Goal: Check status: Check status

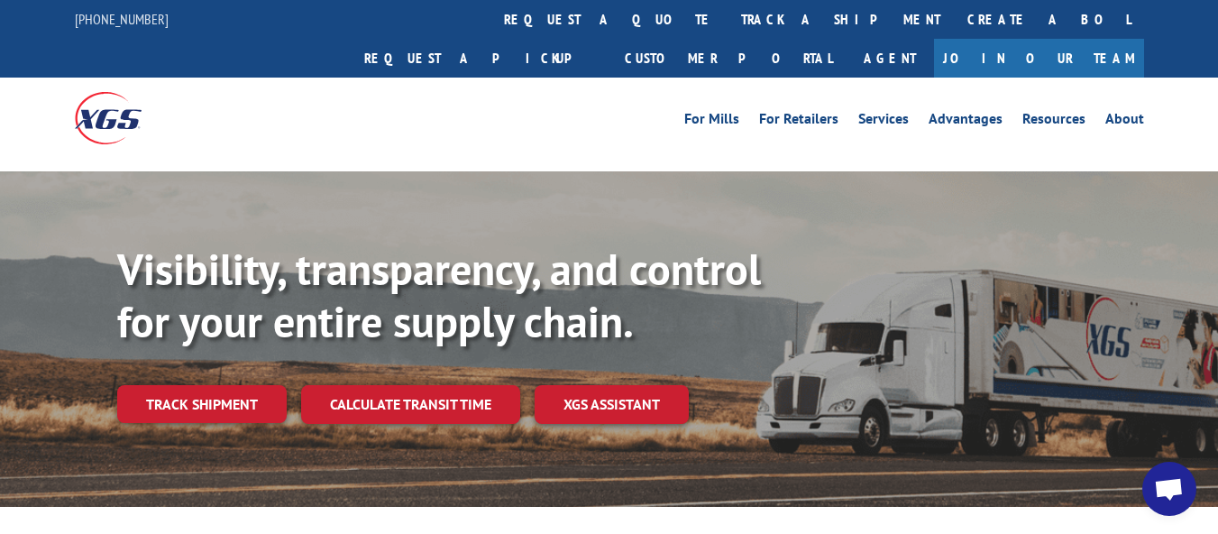
click at [728, 27] on link "track a shipment" at bounding box center [841, 19] width 226 height 39
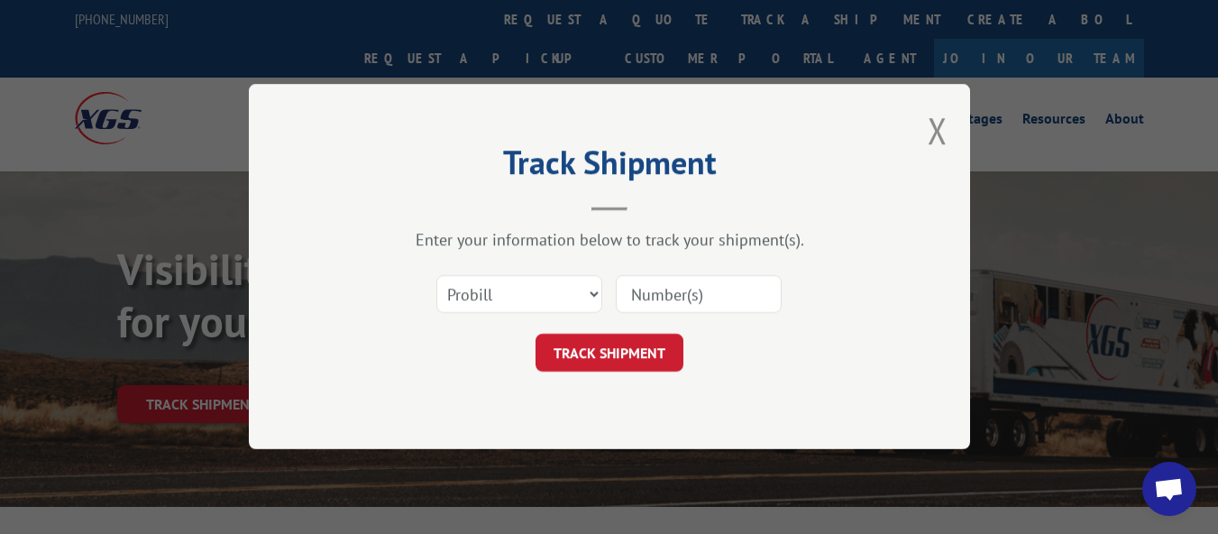
click at [712, 287] on input at bounding box center [699, 295] width 166 height 38
paste input "17472256"
type input "17472256"
click button "TRACK SHIPMENT" at bounding box center [610, 354] width 148 height 38
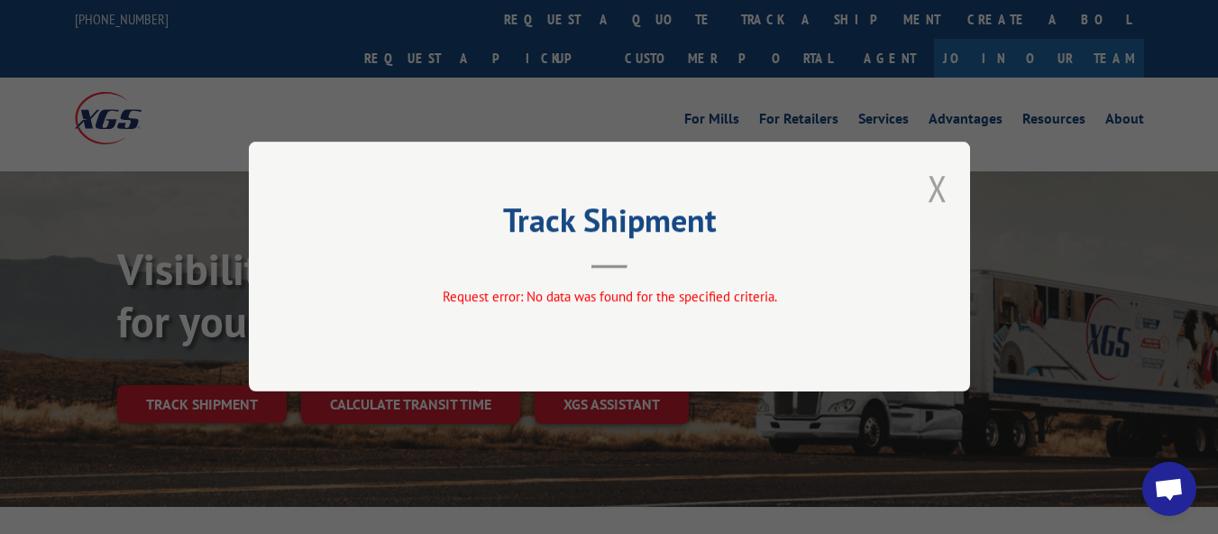
click at [932, 193] on button "Close modal" at bounding box center [938, 188] width 20 height 48
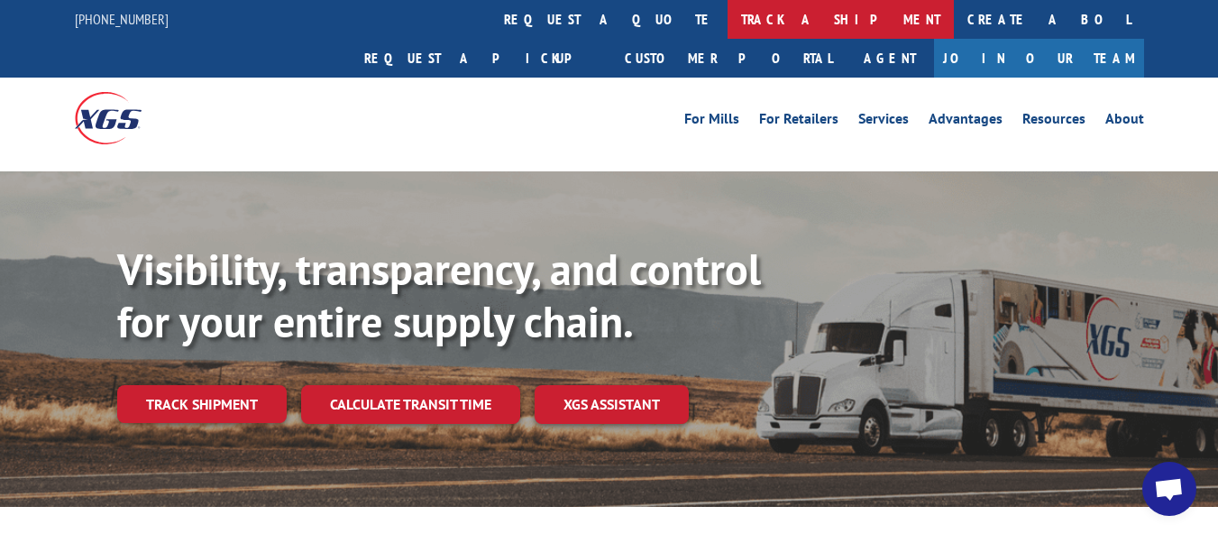
click at [728, 35] on link "track a shipment" at bounding box center [841, 19] width 226 height 39
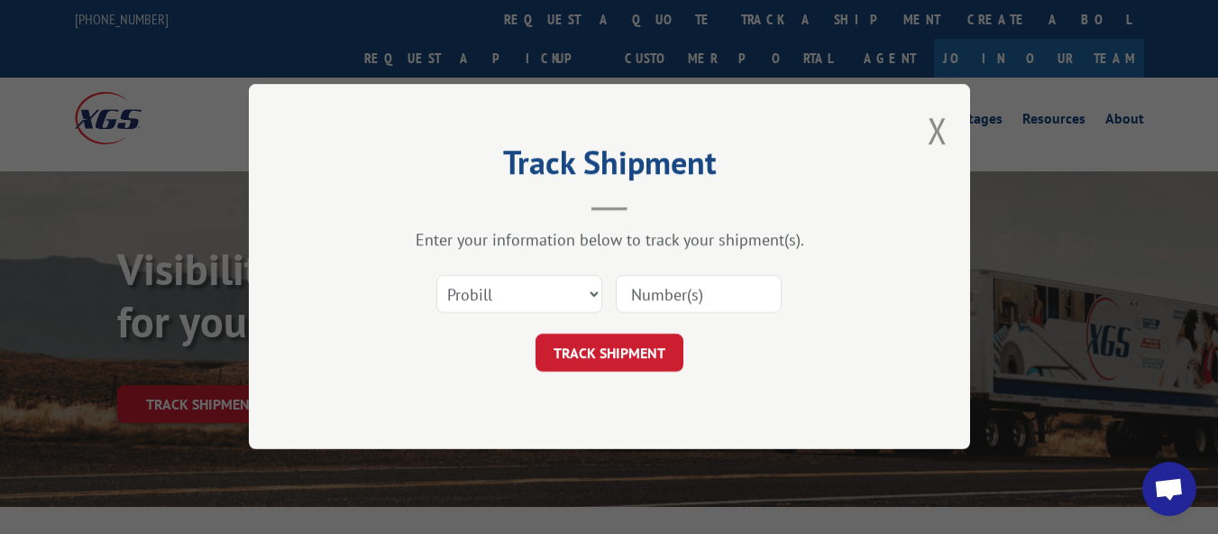
click at [659, 277] on input at bounding box center [699, 295] width 166 height 38
paste input "17471775"
type input "17471775"
click at [638, 370] on button "TRACK SHIPMENT" at bounding box center [610, 354] width 148 height 38
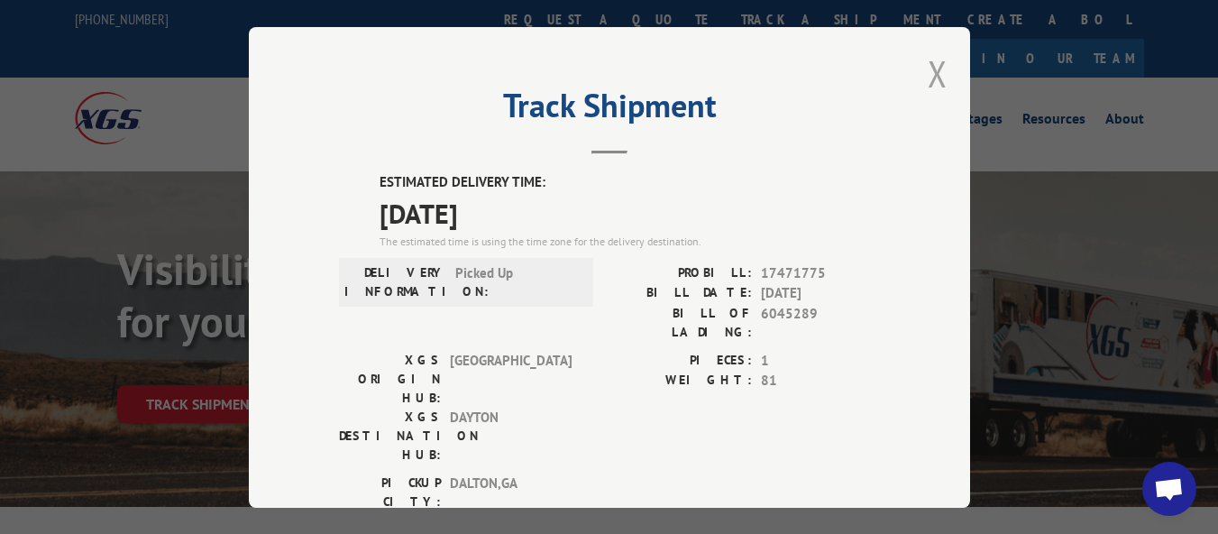
click at [938, 66] on button "Close modal" at bounding box center [938, 74] width 20 height 48
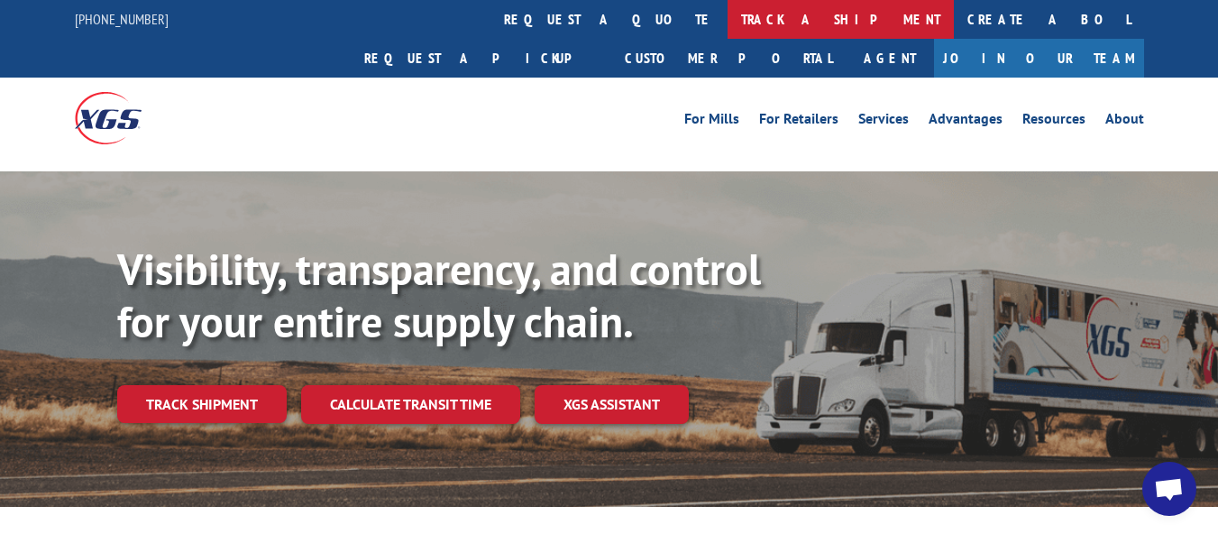
click at [728, 15] on link "track a shipment" at bounding box center [841, 19] width 226 height 39
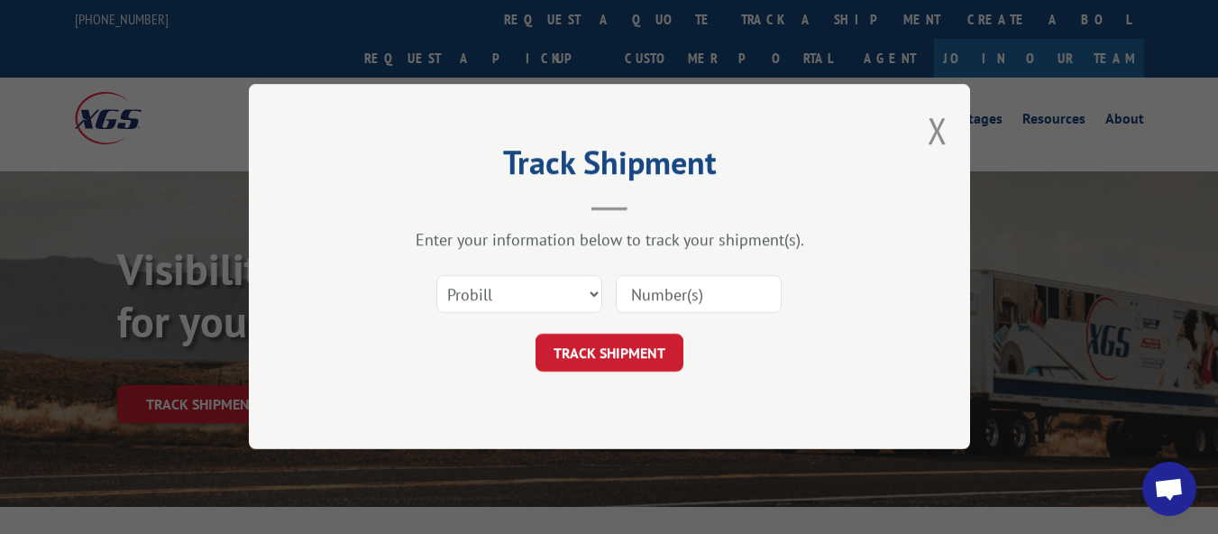
click at [697, 285] on input at bounding box center [699, 295] width 166 height 38
paste input "17472141"
type input "17472141"
click at [622, 356] on button "TRACK SHIPMENT" at bounding box center [610, 354] width 148 height 38
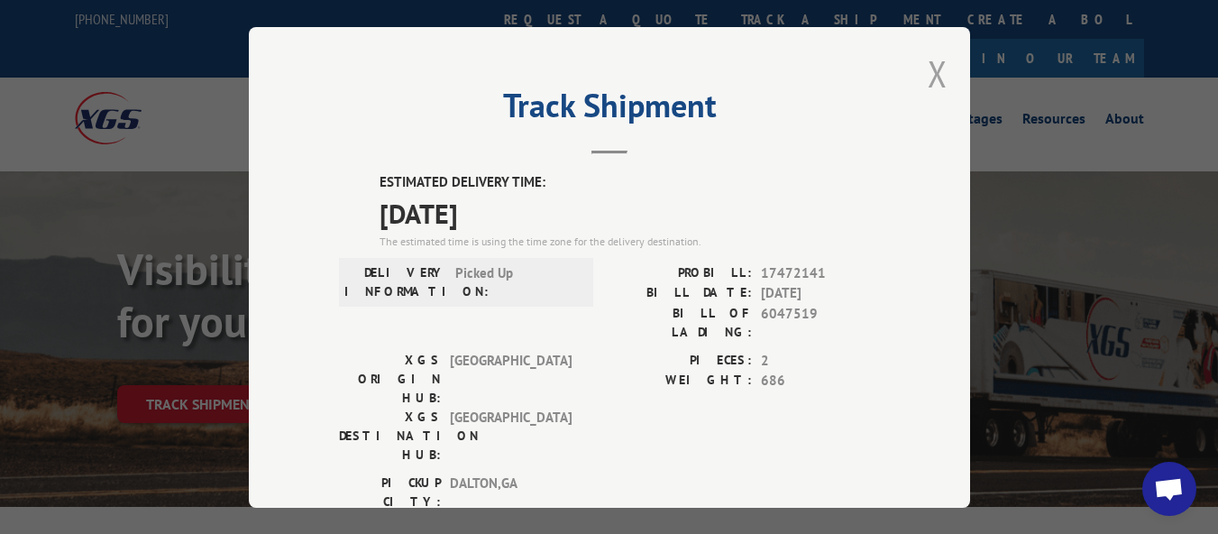
click at [932, 54] on button "Close modal" at bounding box center [938, 74] width 20 height 48
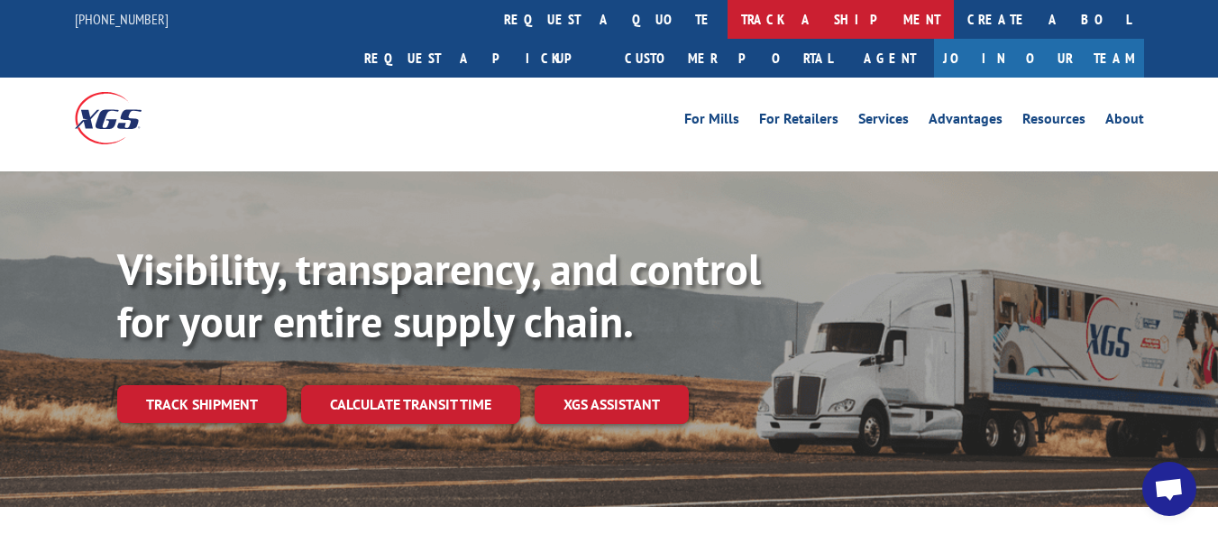
click at [728, 18] on link "track a shipment" at bounding box center [841, 19] width 226 height 39
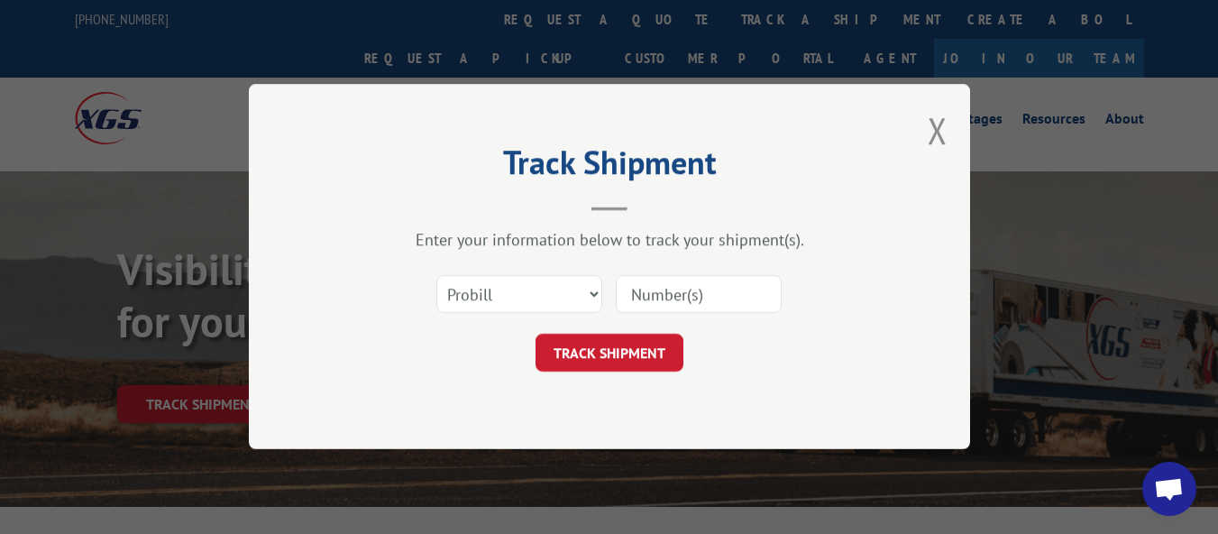
click at [690, 295] on input at bounding box center [699, 295] width 166 height 38
paste input "17472142"
type input "17472142"
click at [632, 343] on button "TRACK SHIPMENT" at bounding box center [610, 354] width 148 height 38
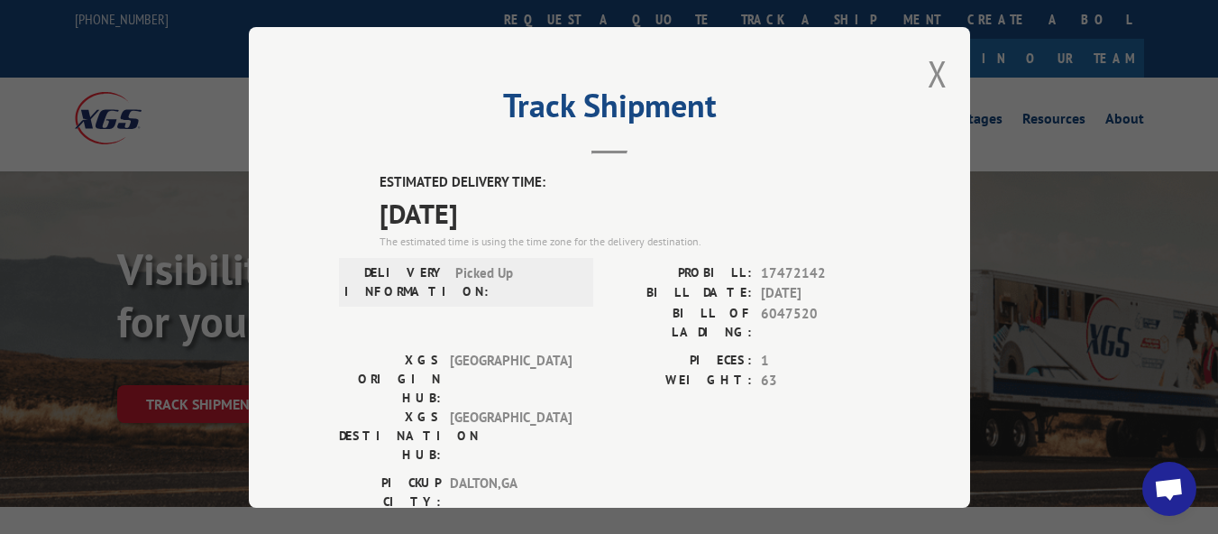
drag, startPoint x: 940, startPoint y: 62, endPoint x: 931, endPoint y: 99, distance: 37.8
click at [939, 62] on button "Close modal" at bounding box center [938, 74] width 20 height 48
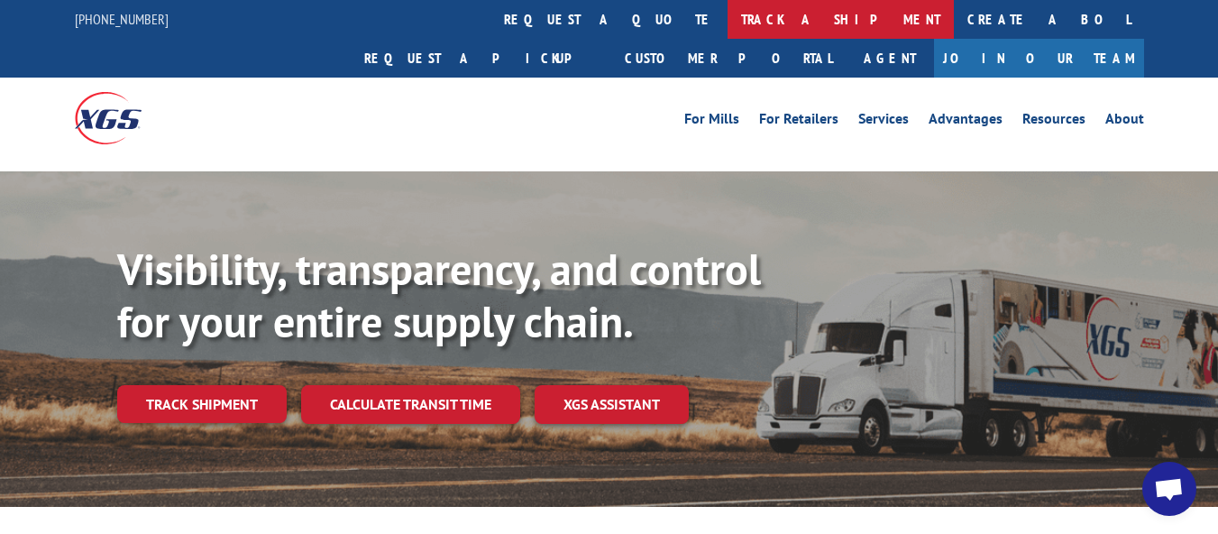
click at [728, 5] on link "track a shipment" at bounding box center [841, 19] width 226 height 39
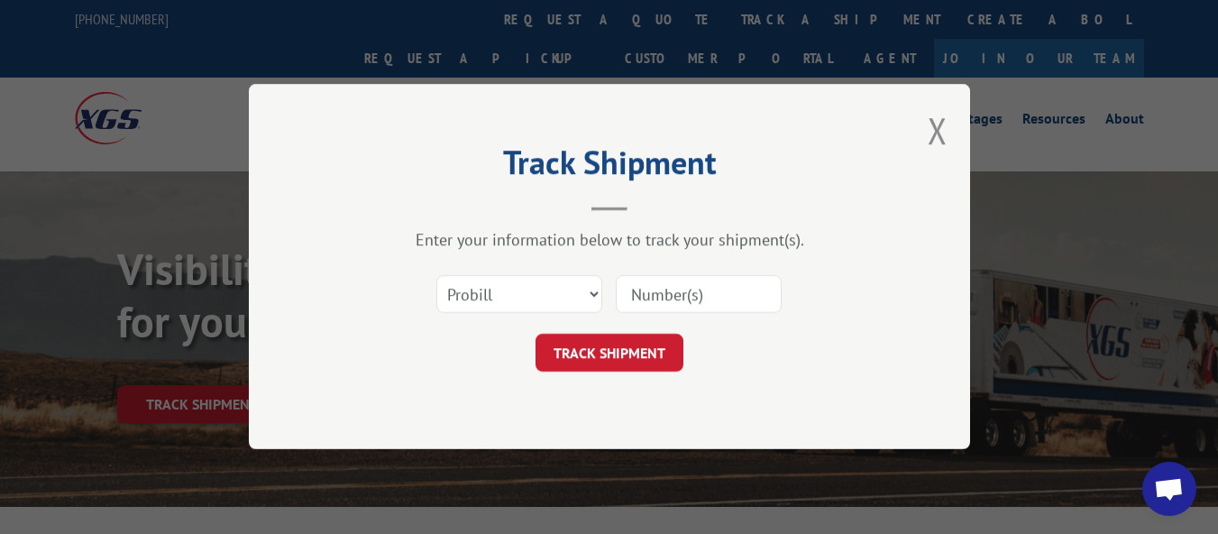
drag, startPoint x: 637, startPoint y: 302, endPoint x: 648, endPoint y: 300, distance: 11.9
click at [638, 302] on input at bounding box center [699, 295] width 166 height 38
paste input "17471793"
type input "17471793"
click at [628, 356] on button "TRACK SHIPMENT" at bounding box center [610, 354] width 148 height 38
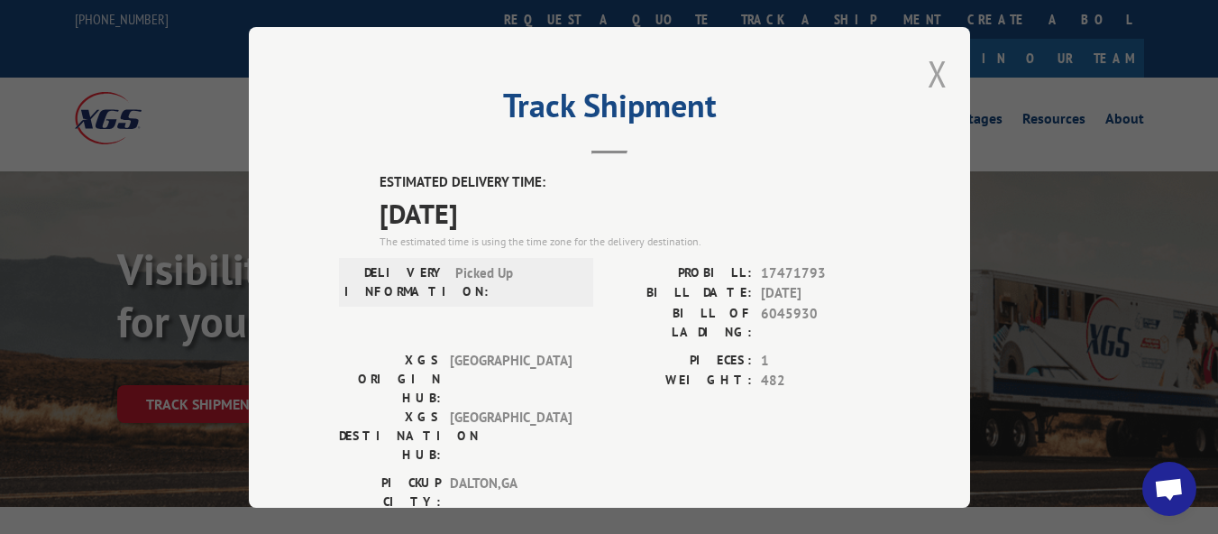
click at [930, 70] on button "Close modal" at bounding box center [938, 74] width 20 height 48
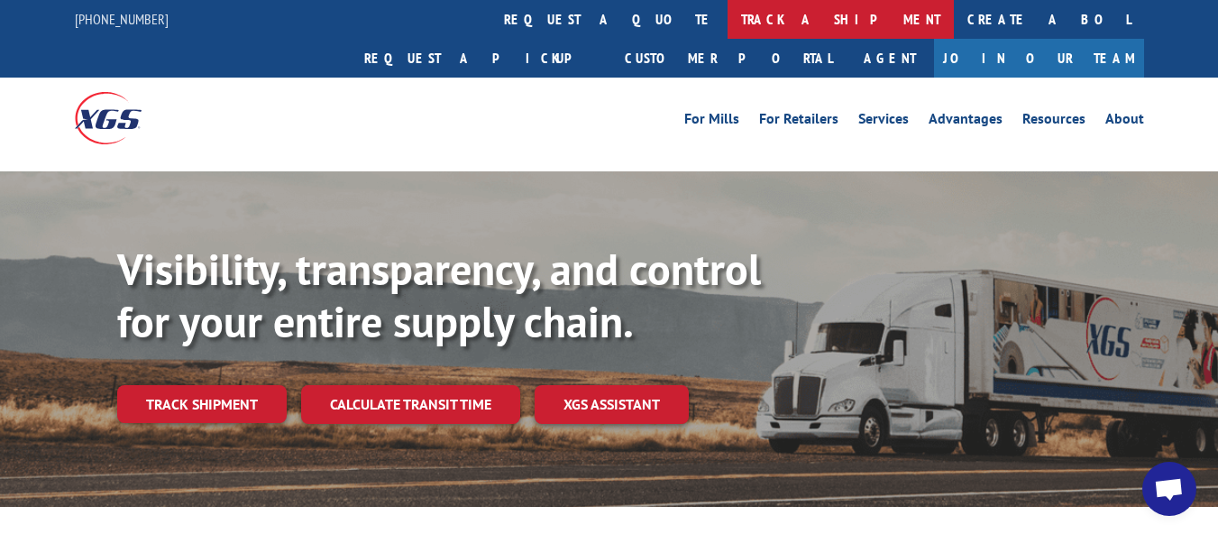
click at [728, 26] on link "track a shipment" at bounding box center [841, 19] width 226 height 39
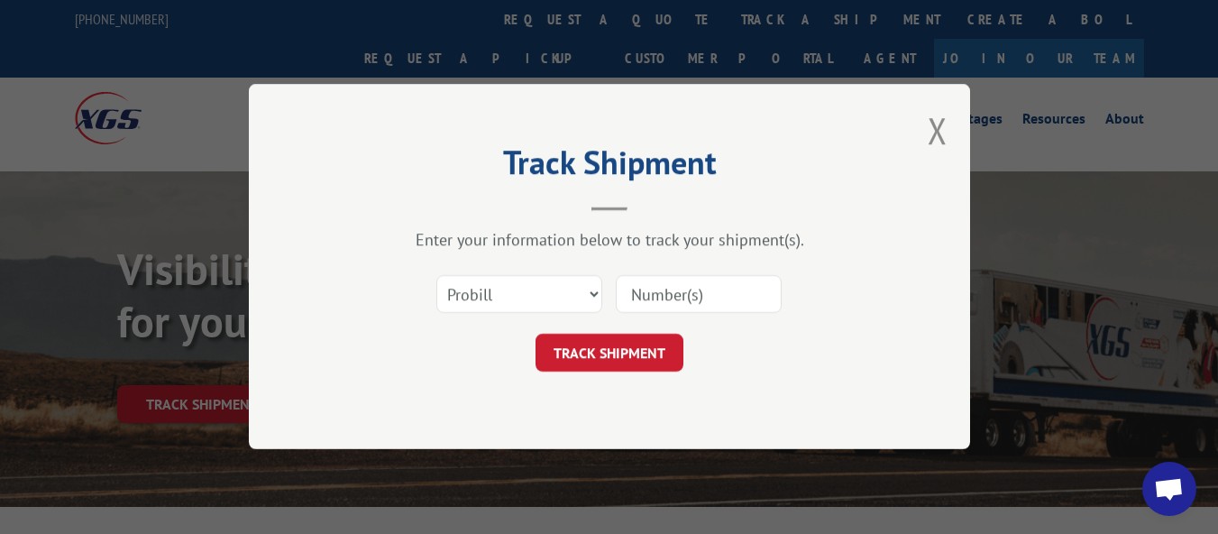
click at [721, 298] on input at bounding box center [699, 295] width 166 height 38
paste input "17472014"
type input "17472014"
click at [667, 354] on button "TRACK SHIPMENT" at bounding box center [610, 354] width 148 height 38
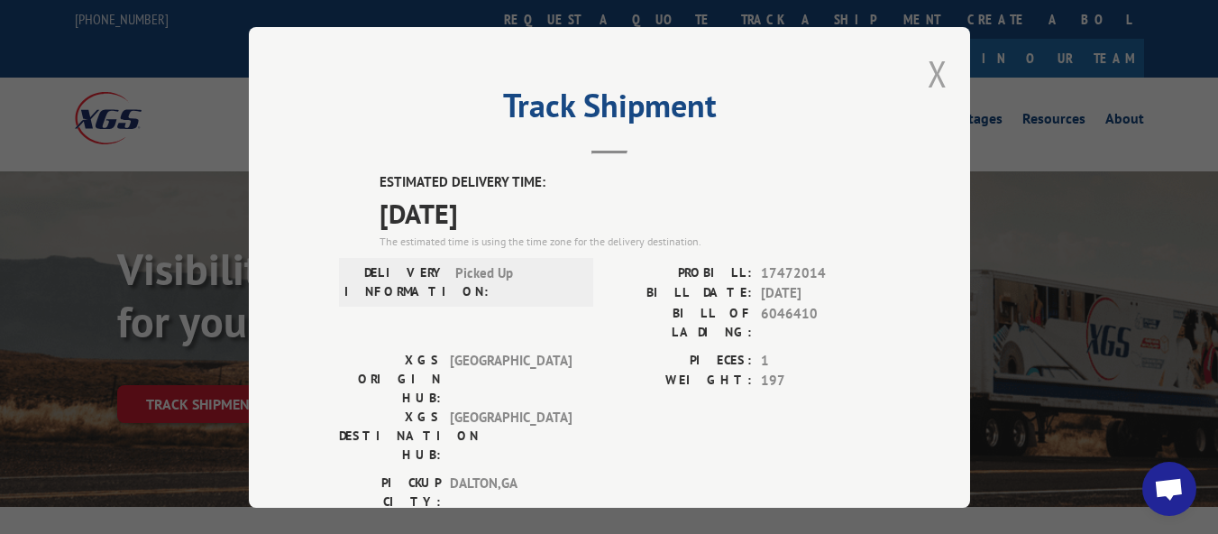
click at [935, 79] on button "Close modal" at bounding box center [938, 74] width 20 height 48
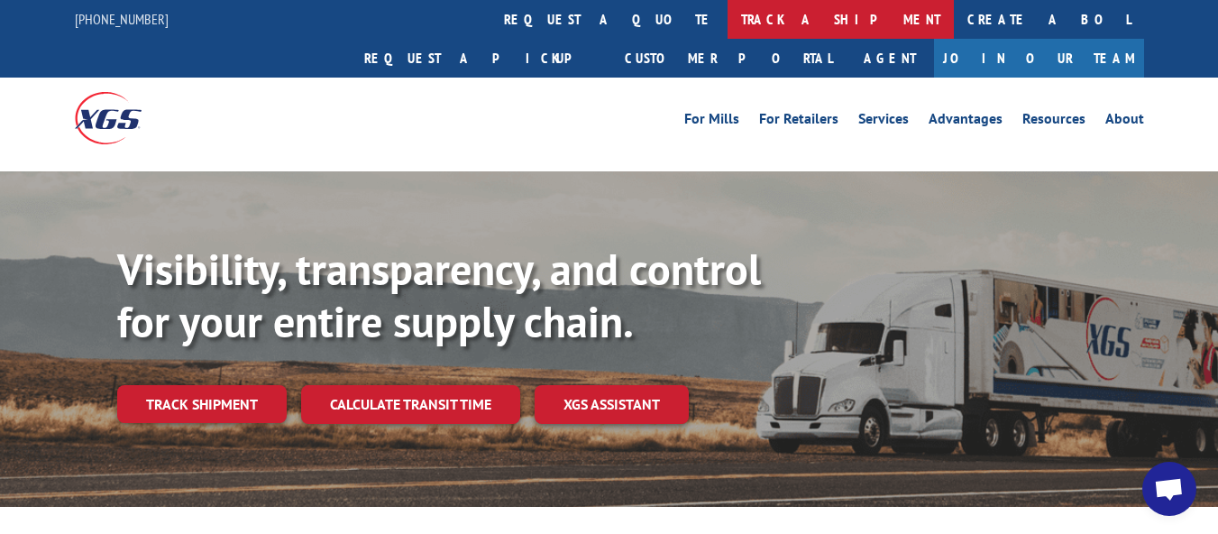
click at [728, 29] on link "track a shipment" at bounding box center [841, 19] width 226 height 39
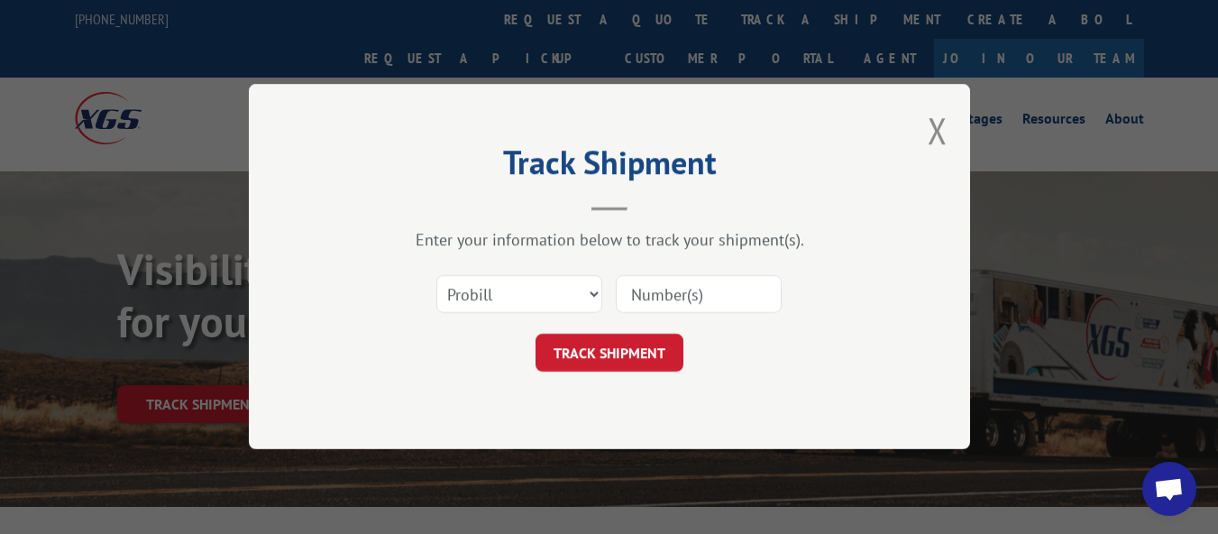
click at [659, 277] on input at bounding box center [699, 295] width 166 height 38
paste input "17472013"
type input "17472013"
click at [601, 362] on button "TRACK SHIPMENT" at bounding box center [610, 354] width 148 height 38
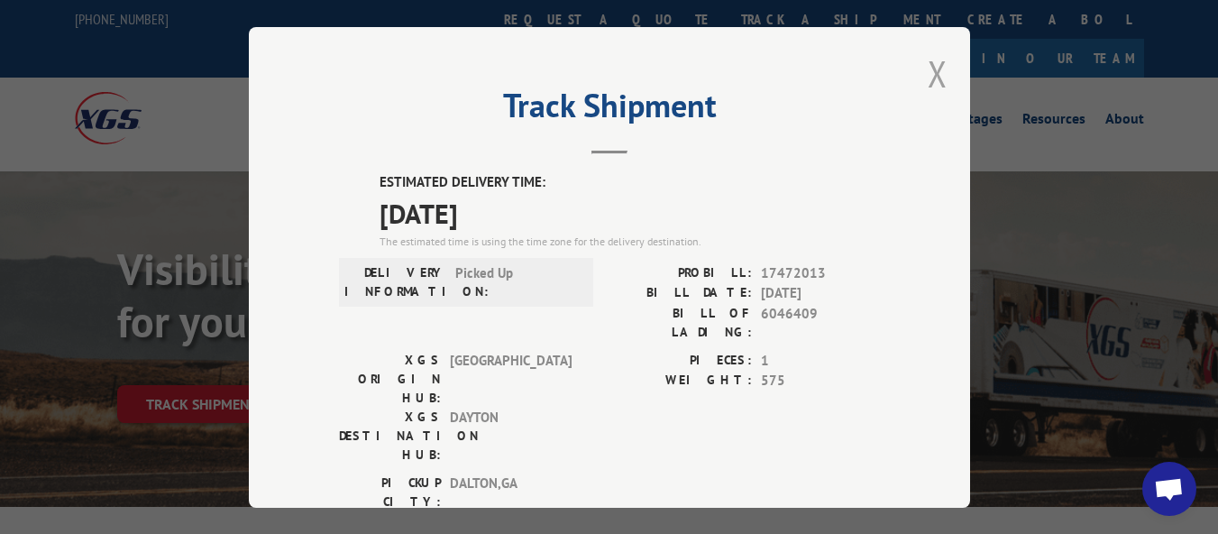
click at [928, 68] on button "Close modal" at bounding box center [938, 74] width 20 height 48
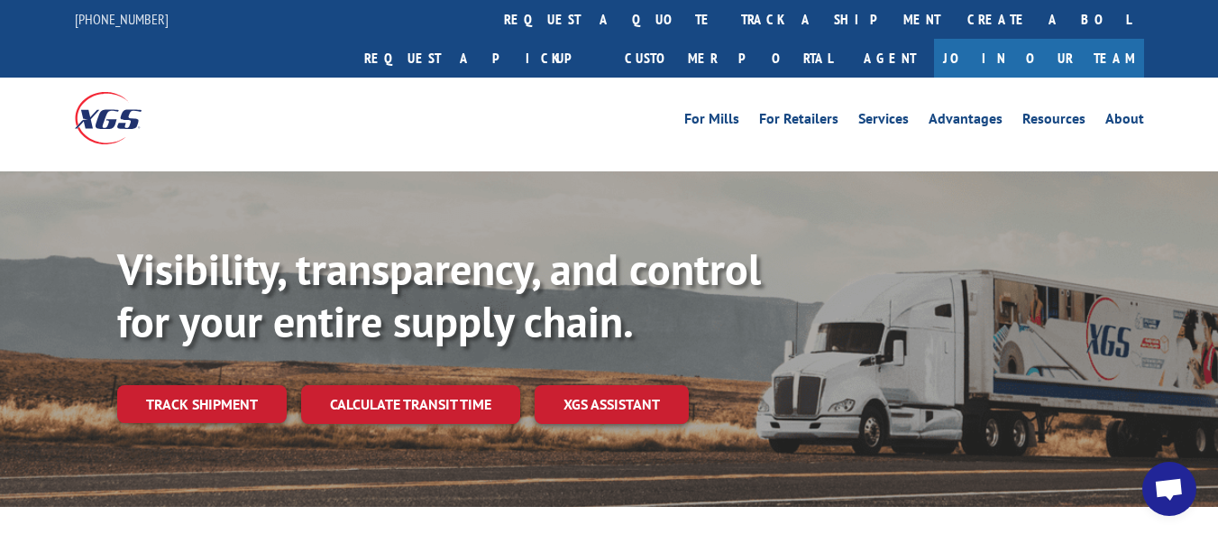
click at [728, 33] on link "track a shipment" at bounding box center [841, 19] width 226 height 39
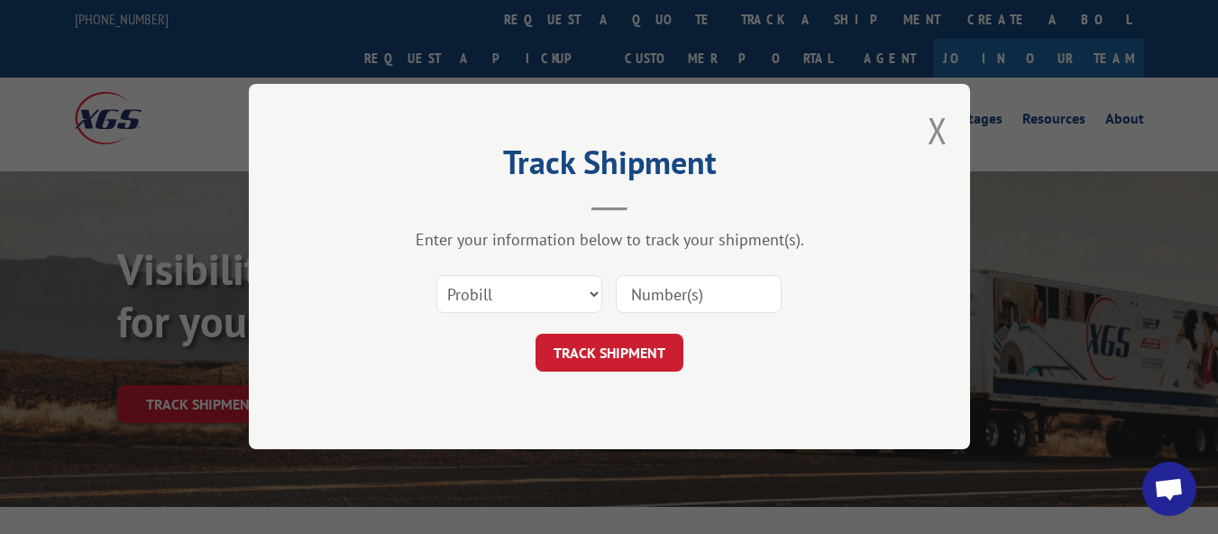
click at [671, 282] on input at bounding box center [699, 295] width 166 height 38
paste input "17230022"
type input "17230022"
click at [618, 348] on button "TRACK SHIPMENT" at bounding box center [610, 354] width 148 height 38
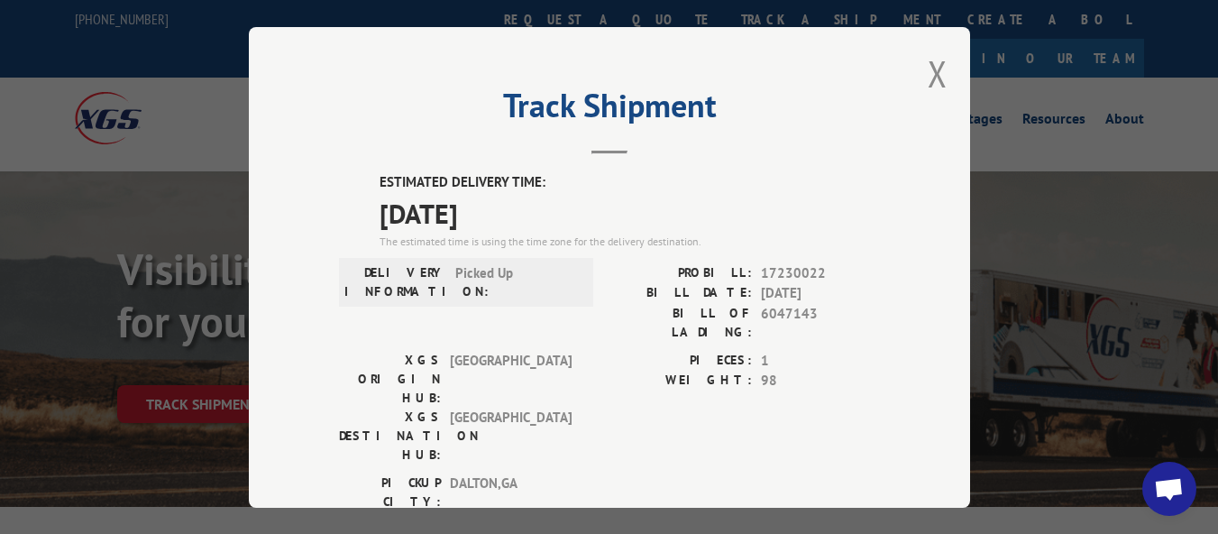
drag, startPoint x: 929, startPoint y: 65, endPoint x: 919, endPoint y: 82, distance: 19.8
click at [929, 67] on button "Close modal" at bounding box center [938, 74] width 20 height 48
